Goal: Information Seeking & Learning: Learn about a topic

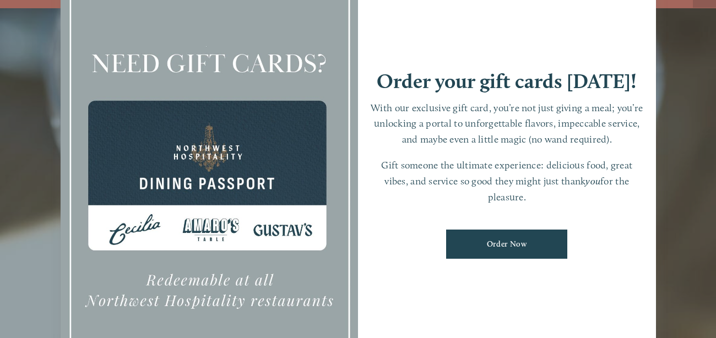
scroll to position [23, 0]
click at [214, 225] on div at bounding box center [210, 169] width 298 height 417
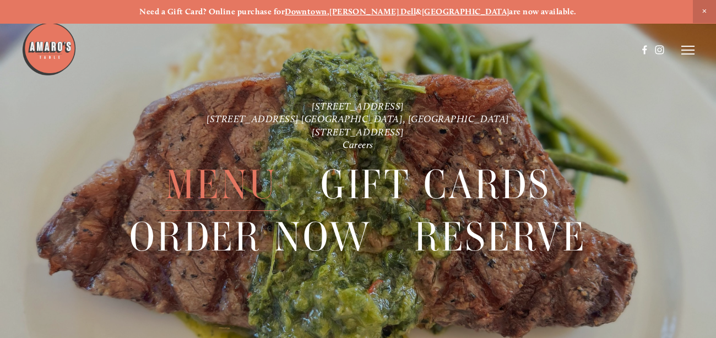
click at [244, 182] on span "Menu" at bounding box center [221, 185] width 112 height 52
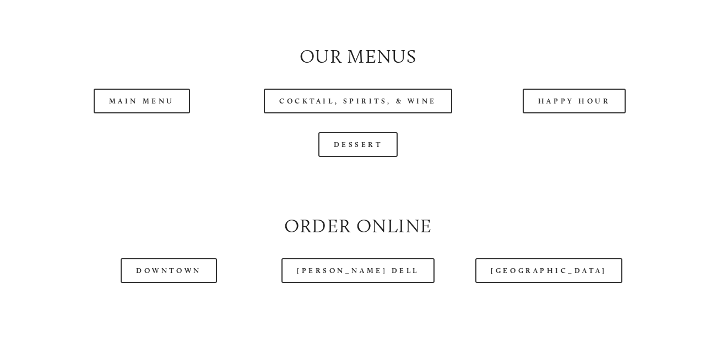
scroll to position [1020, 0]
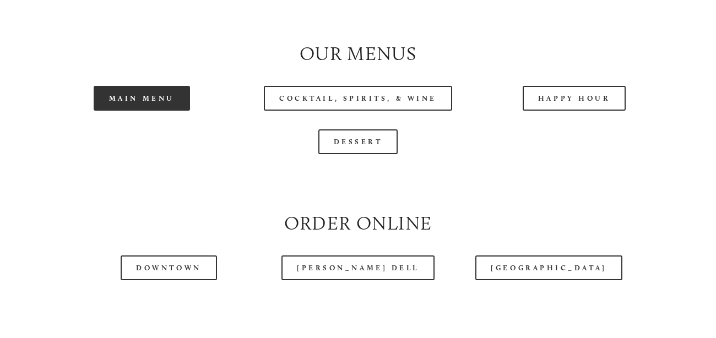
click at [142, 111] on link "Main Menu" at bounding box center [142, 98] width 96 height 25
